Goal: Task Accomplishment & Management: Use online tool/utility

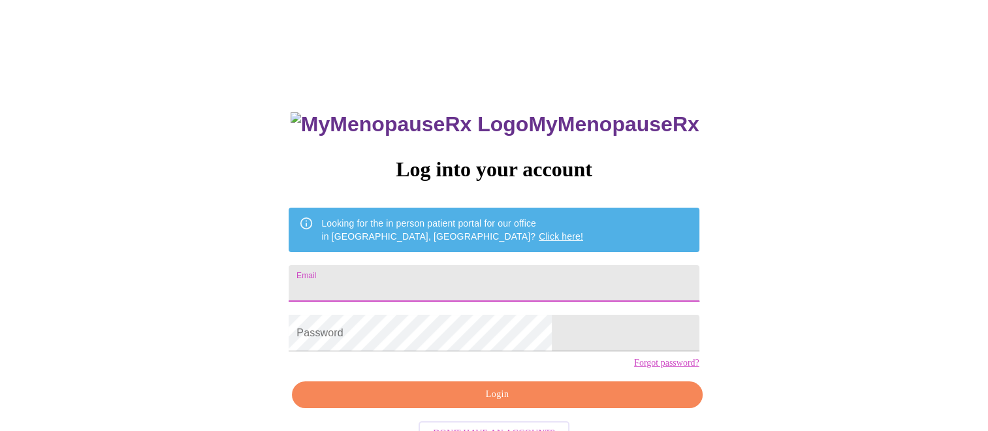
type input "[PERSON_NAME][EMAIL_ADDRESS][PERSON_NAME][DOMAIN_NAME]"
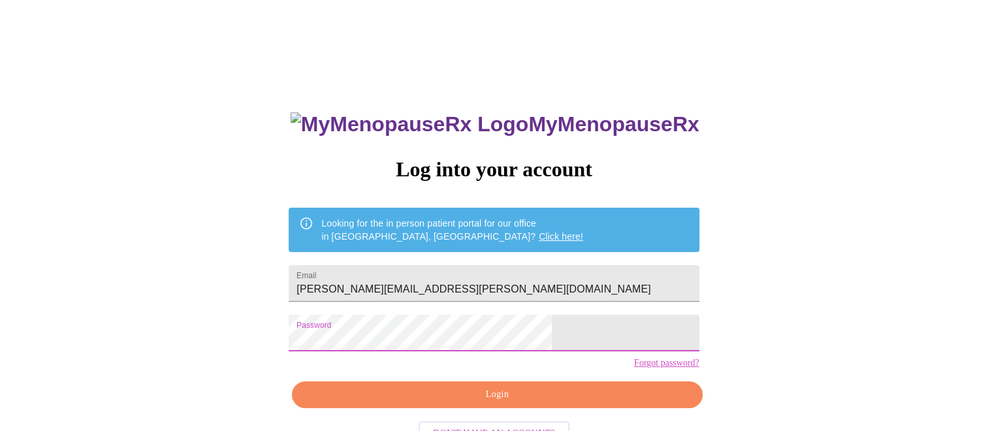
click at [502, 403] on span "Login" at bounding box center [497, 395] width 380 height 16
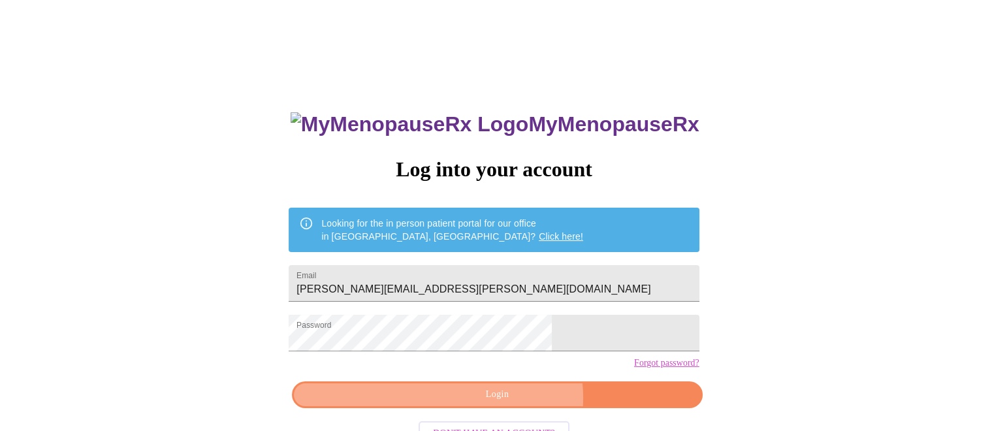
click at [511, 403] on span "Login" at bounding box center [497, 395] width 380 height 16
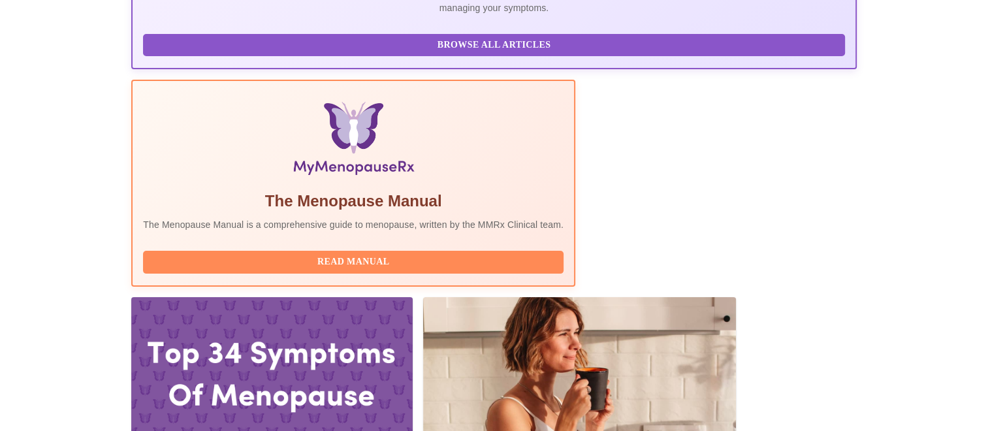
scroll to position [357, 0]
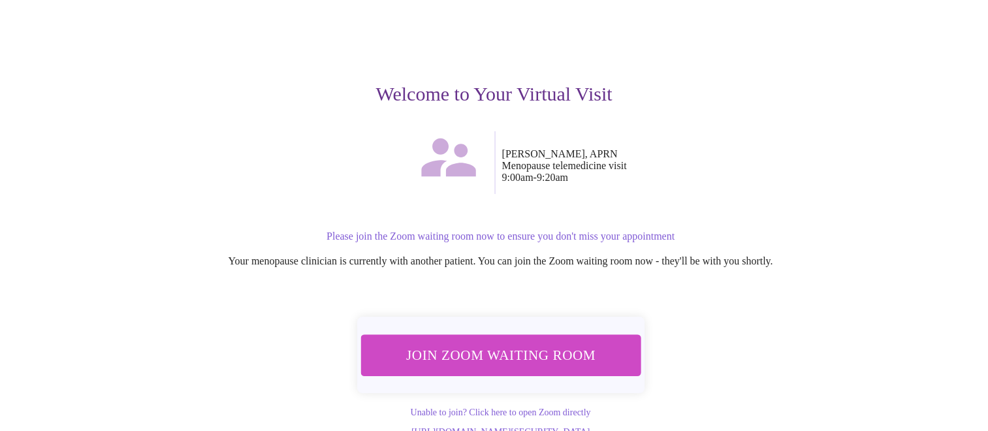
scroll to position [102, 0]
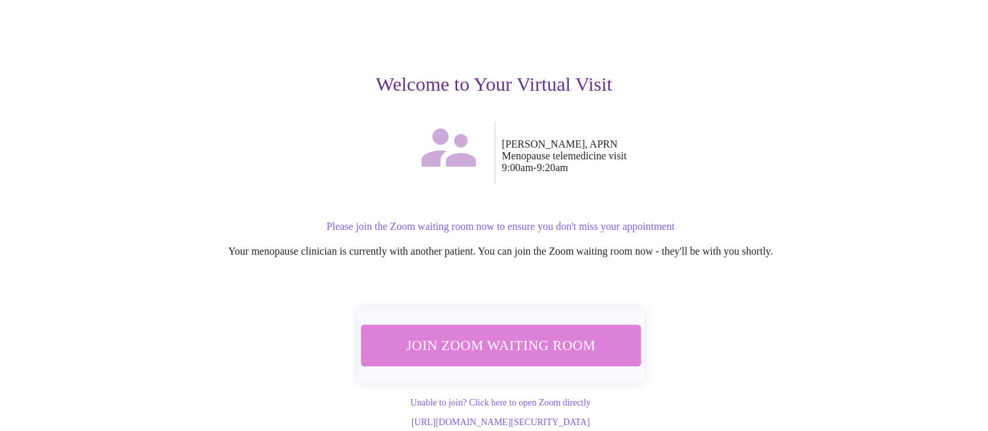
click at [547, 336] on span "Join Zoom Waiting Room" at bounding box center [501, 345] width 246 height 24
